Goal: Navigation & Orientation: Find specific page/section

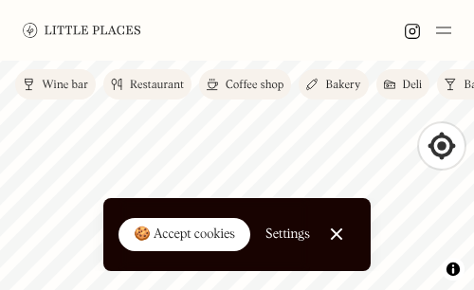
click at [233, 82] on div "Coffee shop" at bounding box center [254, 85] width 58 height 11
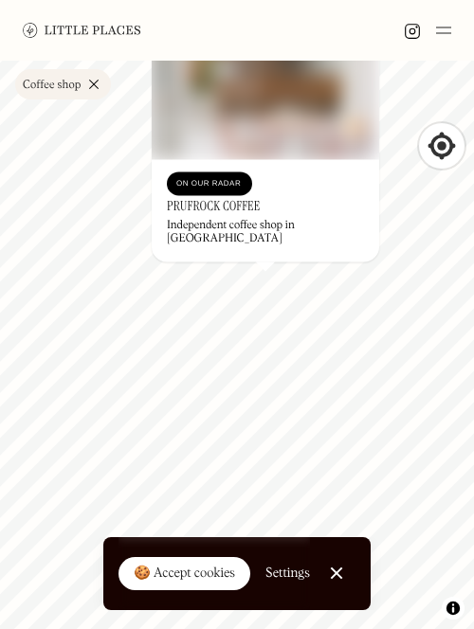
click at [337, 289] on div at bounding box center [337, 573] width 12 height 12
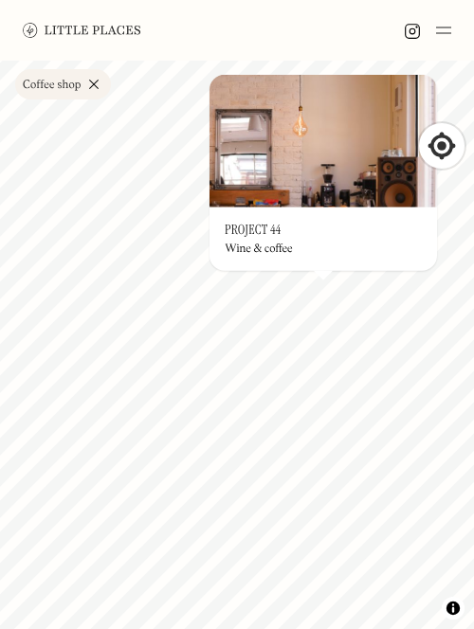
click at [288, 158] on img at bounding box center [322, 141] width 227 height 133
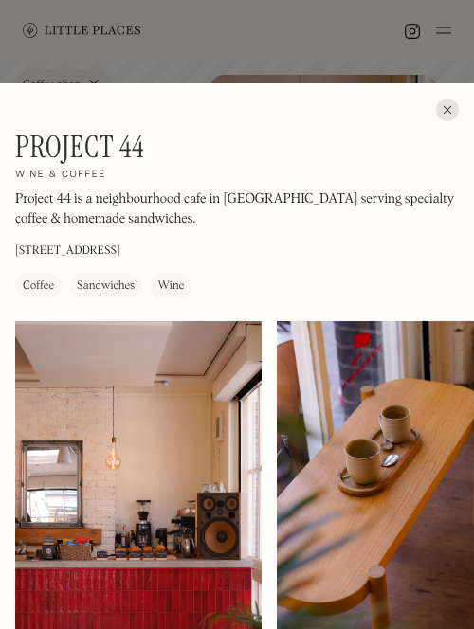
click at [443, 107] on div at bounding box center [447, 109] width 23 height 23
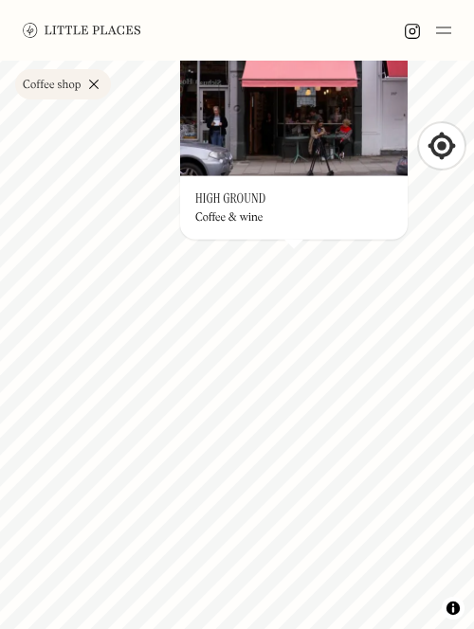
click at [284, 152] on img at bounding box center [293, 110] width 227 height 133
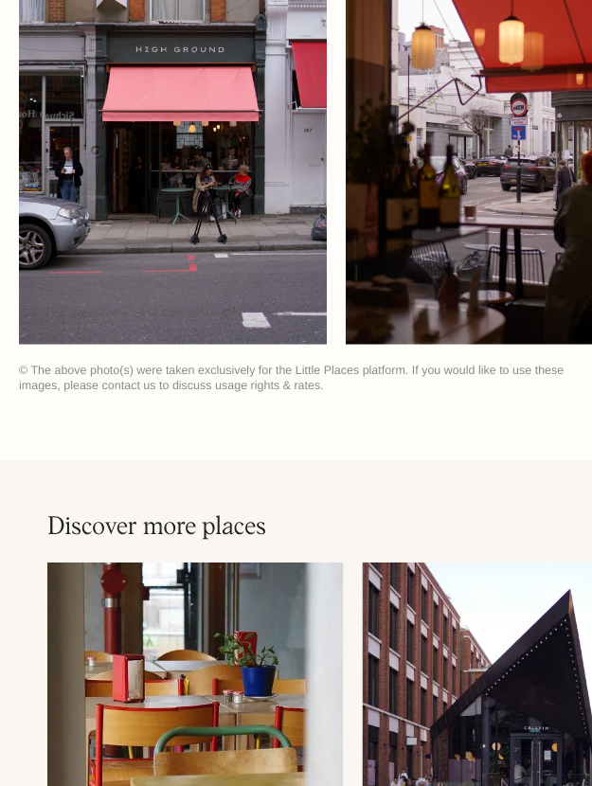
scroll to position [95, 0]
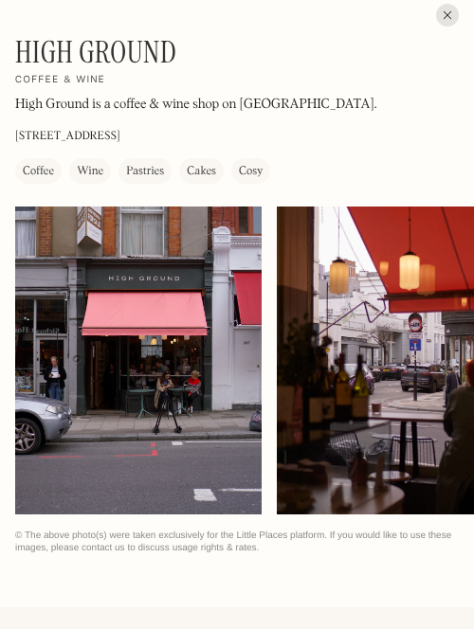
click at [242, 289] on div at bounding box center [138, 360] width 246 height 308
drag, startPoint x: 447, startPoint y: 17, endPoint x: 269, endPoint y: 1, distance: 178.8
click at [445, 17] on div at bounding box center [447, 15] width 23 height 23
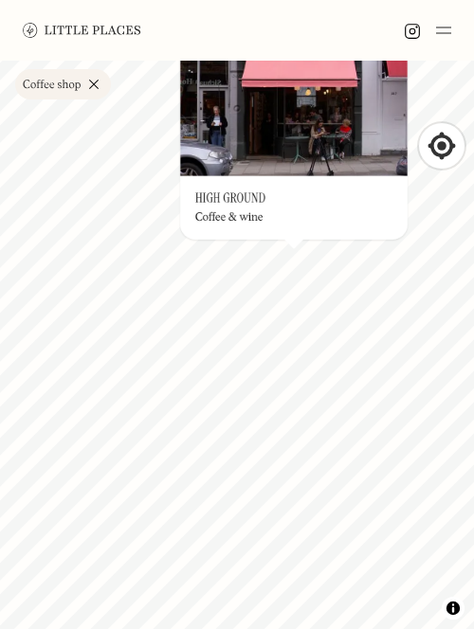
click at [95, 83] on link "Coffee shop" at bounding box center [63, 84] width 96 height 30
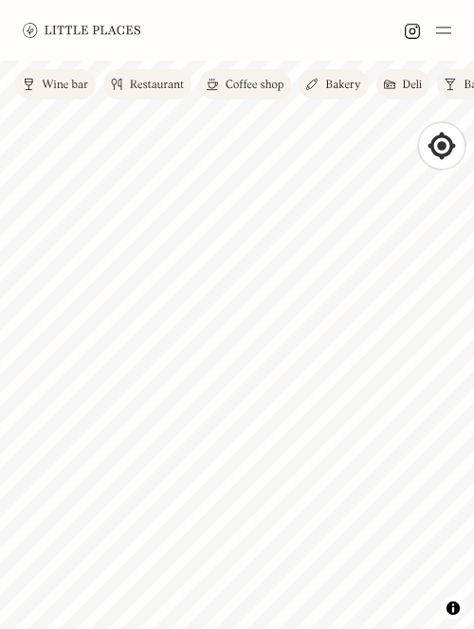
click at [68, 87] on div "Wine bar" at bounding box center [65, 85] width 46 height 11
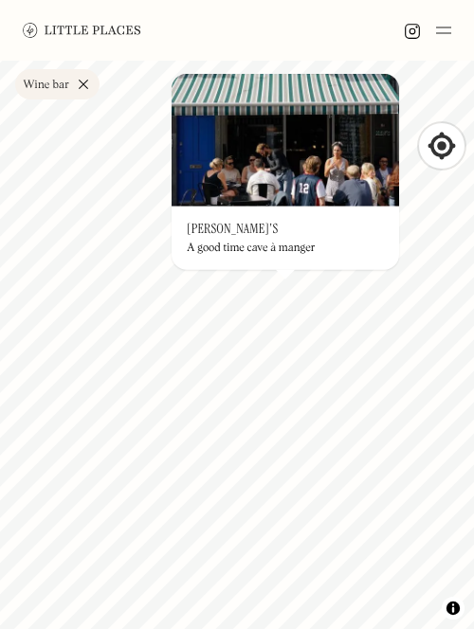
click at [86, 81] on link "Wine bar" at bounding box center [57, 84] width 84 height 30
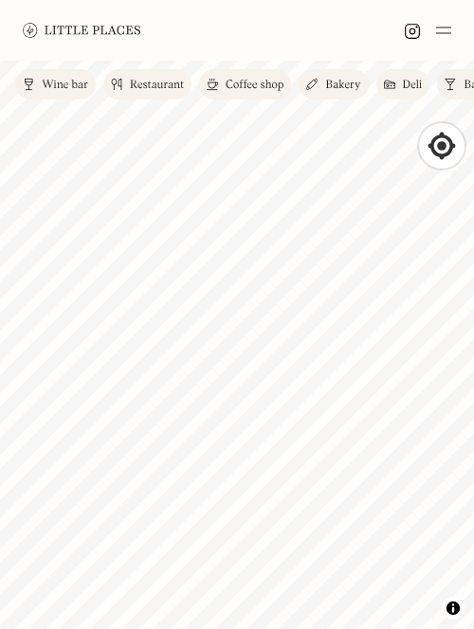
click at [409, 84] on div "Deli" at bounding box center [413, 85] width 20 height 11
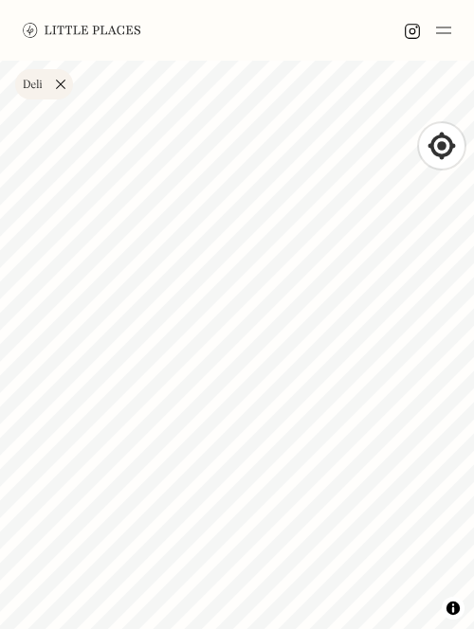
click at [61, 83] on link "Deli" at bounding box center [44, 84] width 58 height 30
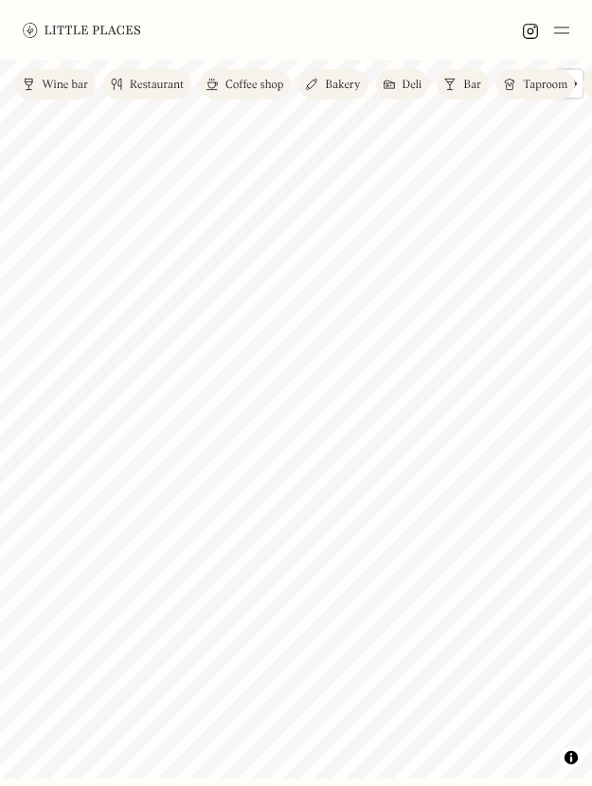
click at [473, 83] on link "Taproom" at bounding box center [535, 84] width 79 height 30
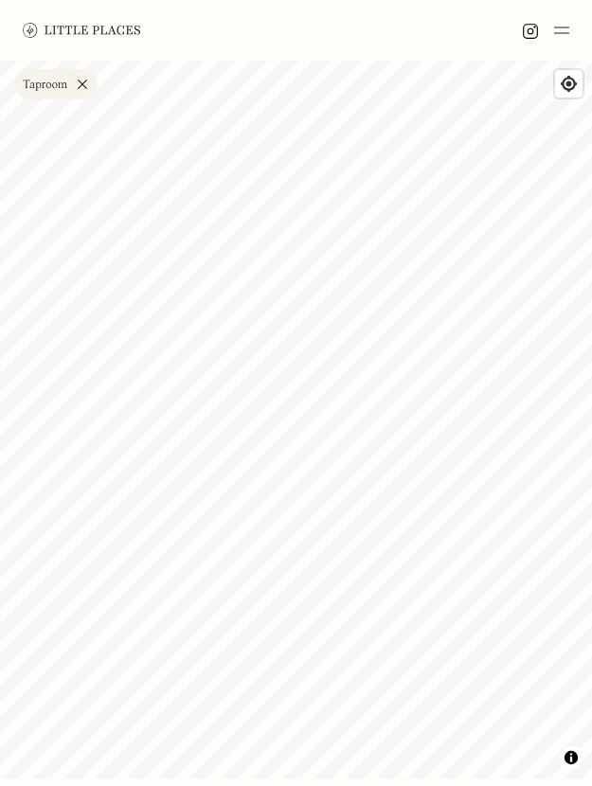
click at [86, 83] on link "Taproom" at bounding box center [56, 84] width 82 height 30
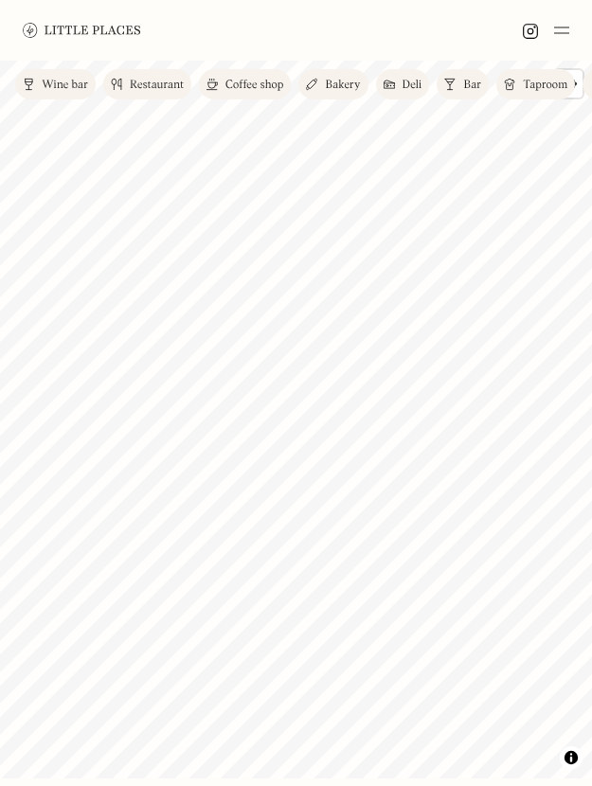
click at [463, 90] on div "Bar" at bounding box center [472, 85] width 18 height 11
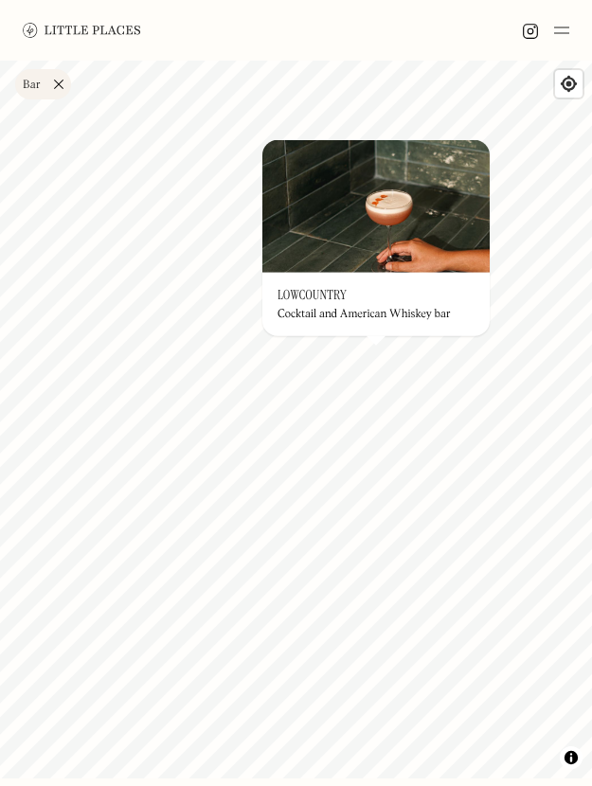
click at [413, 72] on div "Label Bar Wine bar Restaurant Coffee shop Bakery Deli Bar Taproom Bottle shop B…" at bounding box center [296, 84] width 592 height 45
click at [58, 73] on link "Bar" at bounding box center [43, 84] width 56 height 30
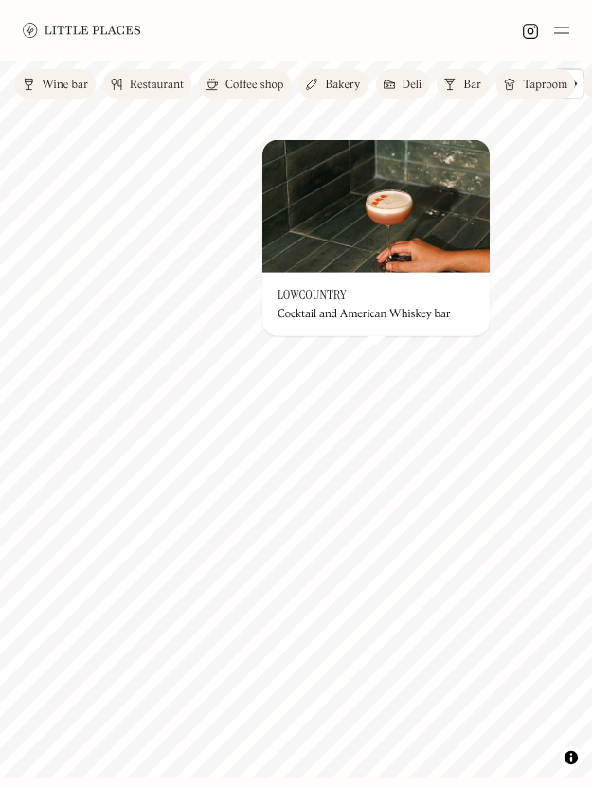
click at [248, 88] on div "Coffee shop" at bounding box center [254, 85] width 58 height 11
